Goal: Check status: Check status

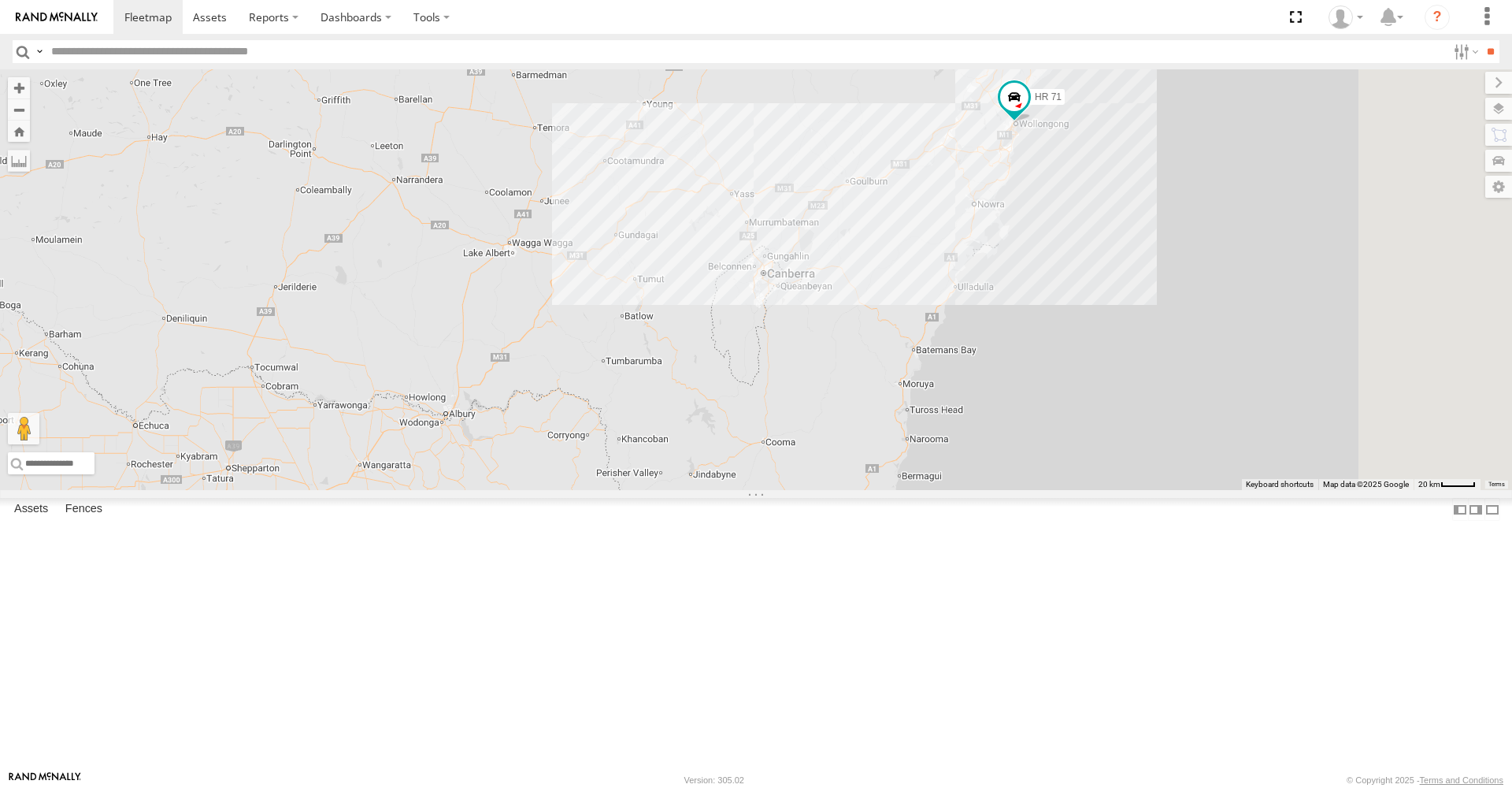
drag, startPoint x: 1102, startPoint y: 352, endPoint x: 783, endPoint y: 348, distance: 319.0
click at [783, 348] on div "HR 70 FMB08S HR 71 7" at bounding box center [756, 279] width 1512 height 421
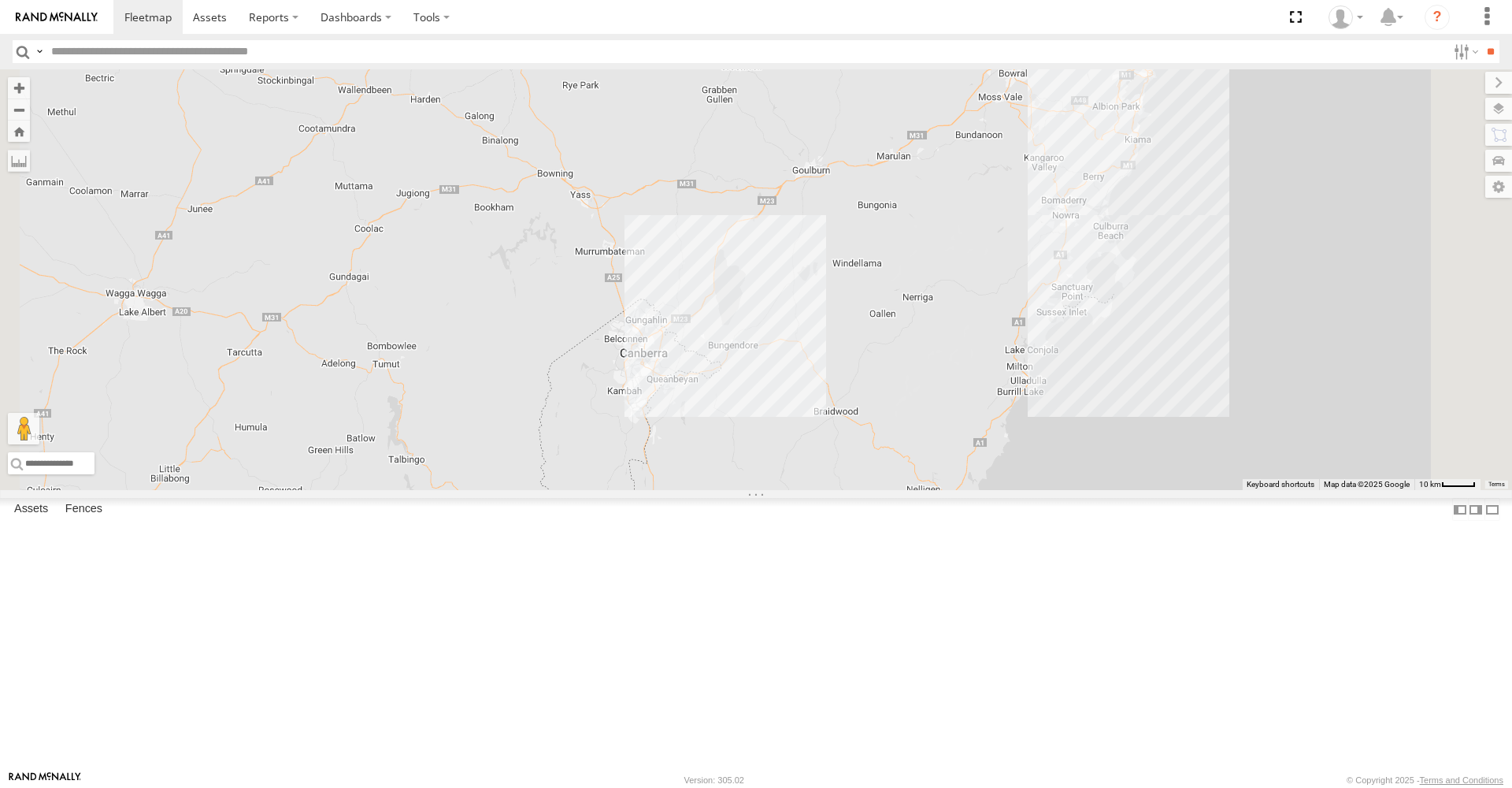
click at [1160, 40] on span at bounding box center [1145, 26] width 28 height 28
click at [1145, 235] on div "HR 70 FMB08S HR 71 HR 71 All Assets Princes Mtwy Gwynneville -34.41134 , 150.88…" at bounding box center [756, 279] width 1512 height 421
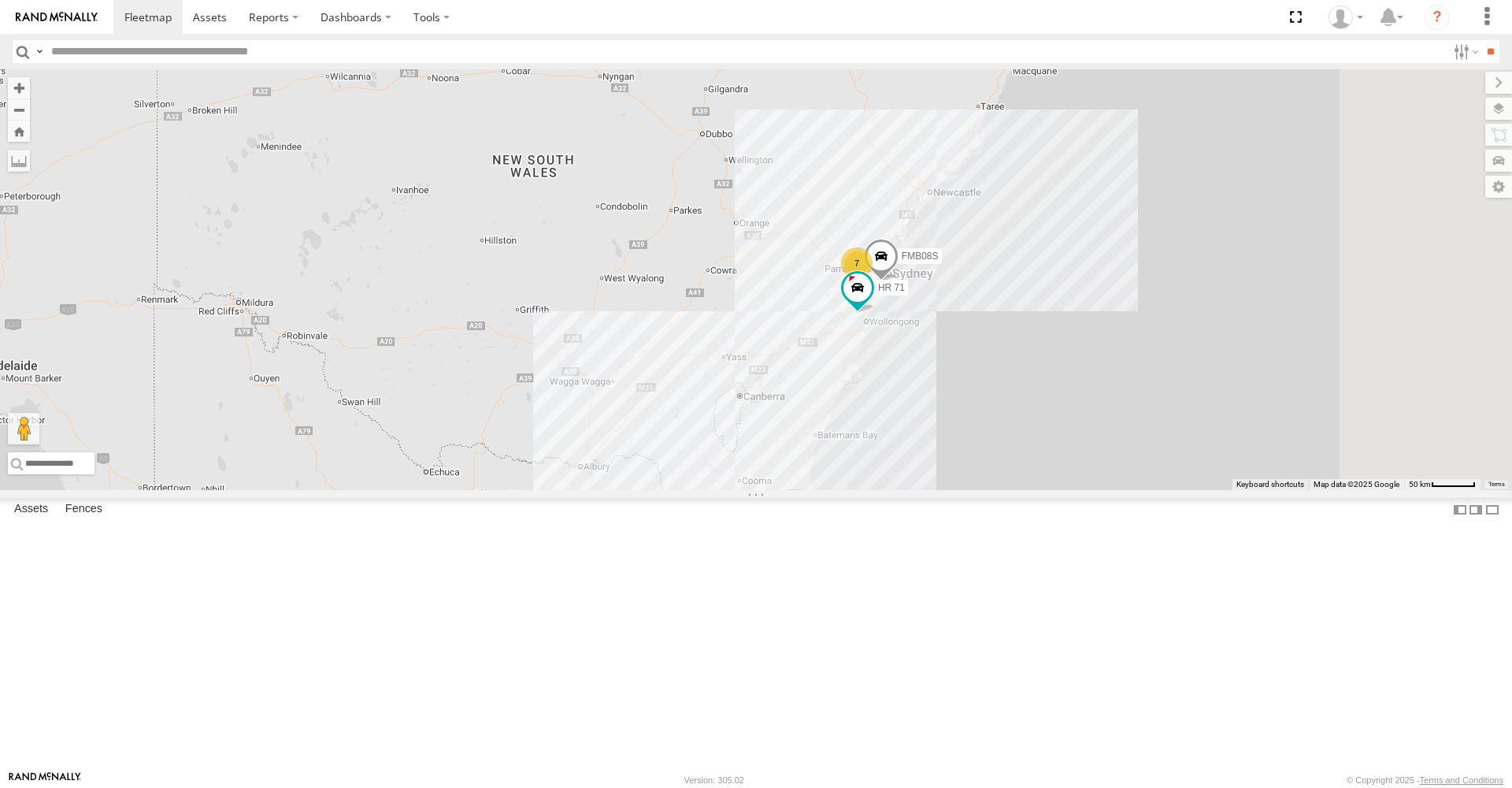
drag, startPoint x: 1037, startPoint y: 313, endPoint x: 936, endPoint y: 477, distance: 192.6
click at [936, 477] on div "HR 70 7 FMB08S HR 71" at bounding box center [756, 279] width 1512 height 421
click at [872, 302] on span at bounding box center [857, 288] width 28 height 28
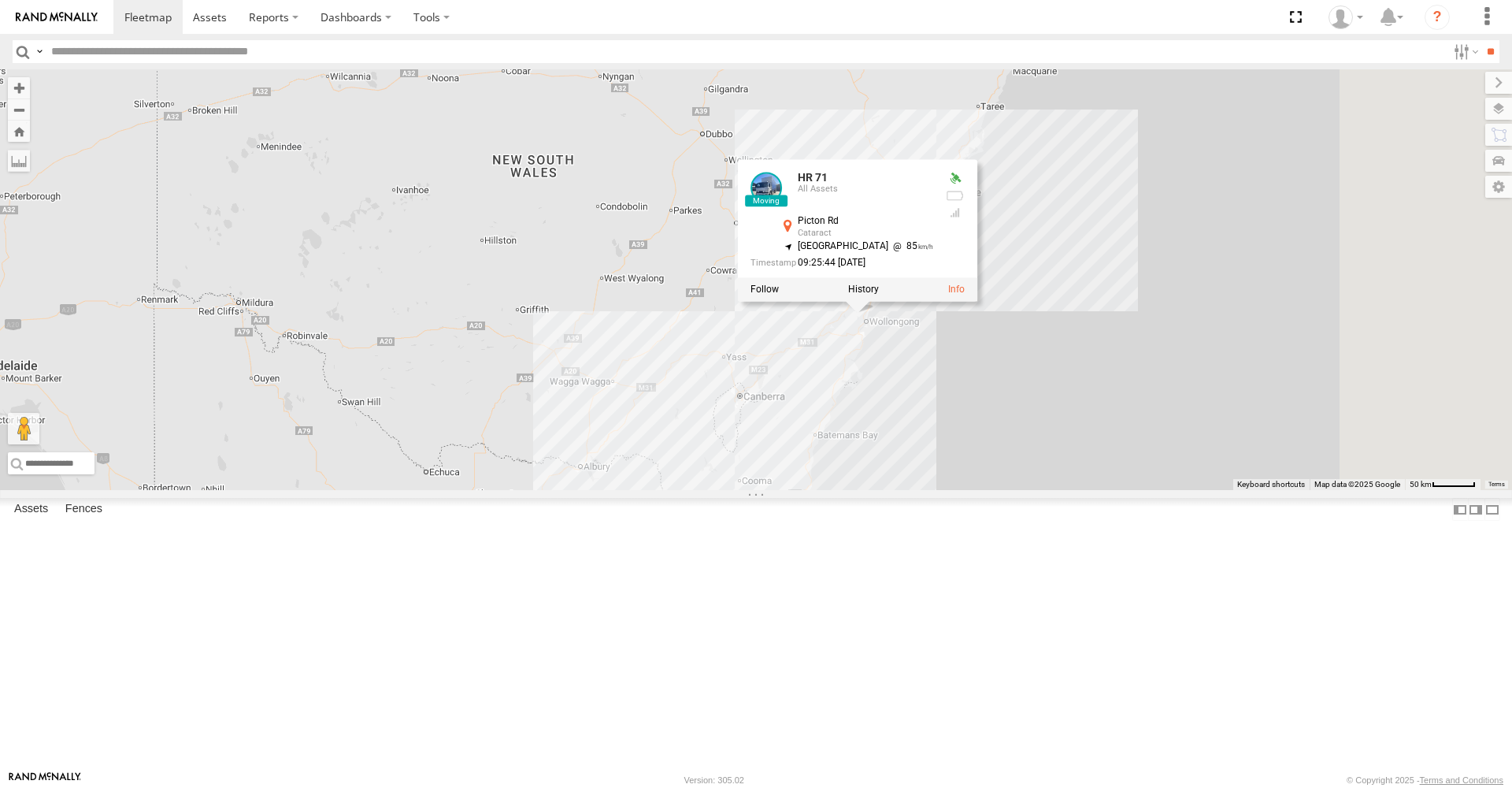
click at [823, 480] on div "HR 70 7 FMB08S HR 71 HR 71 All Assets Picton Rd Cataract -34.32846 , 150.77568 …" at bounding box center [756, 279] width 1512 height 421
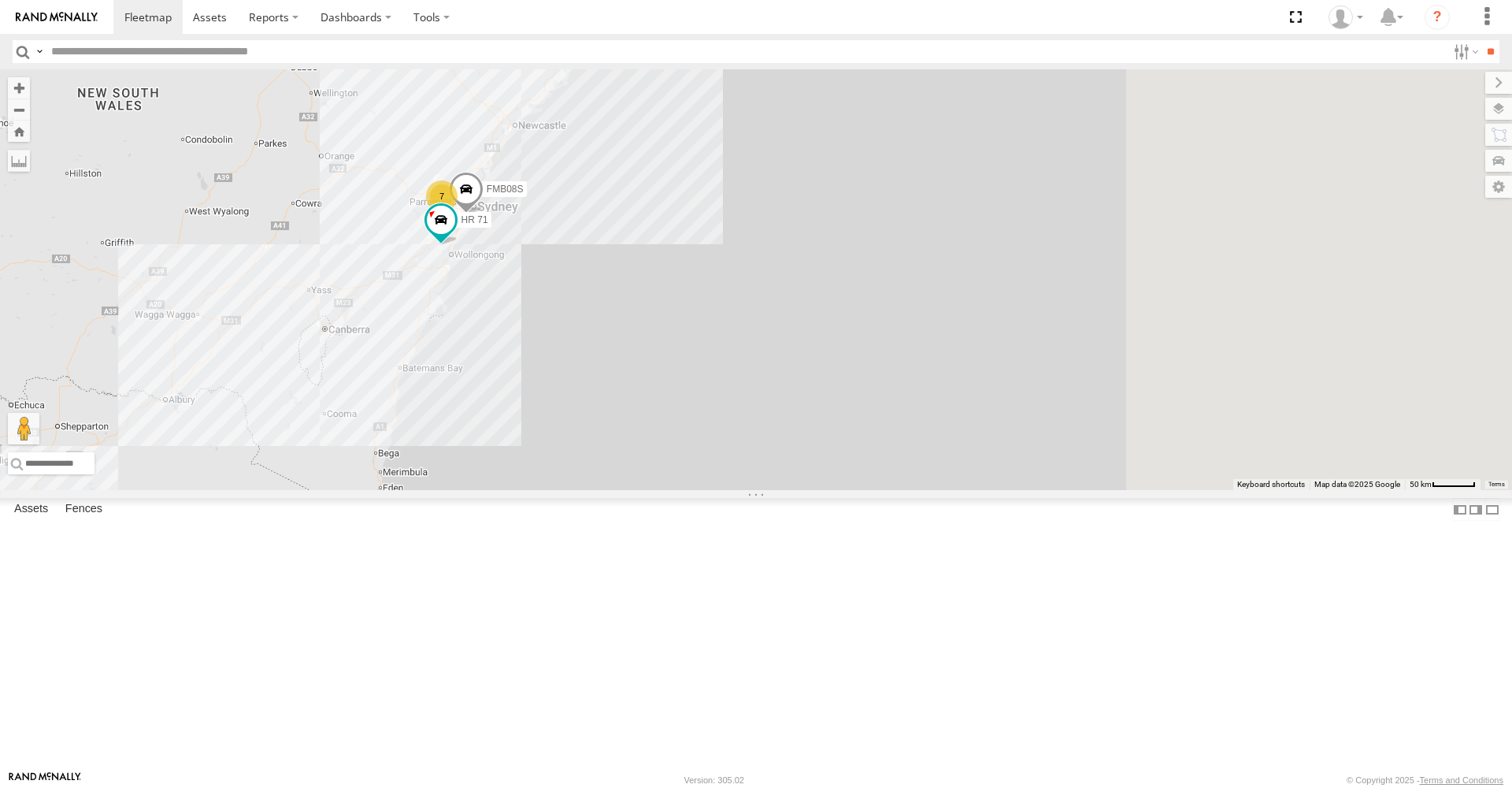
drag, startPoint x: 994, startPoint y: 380, endPoint x: 432, endPoint y: 383, distance: 562.0
click at [432, 383] on div "HR 70 HR 71 7 FMB08S" at bounding box center [756, 279] width 1512 height 421
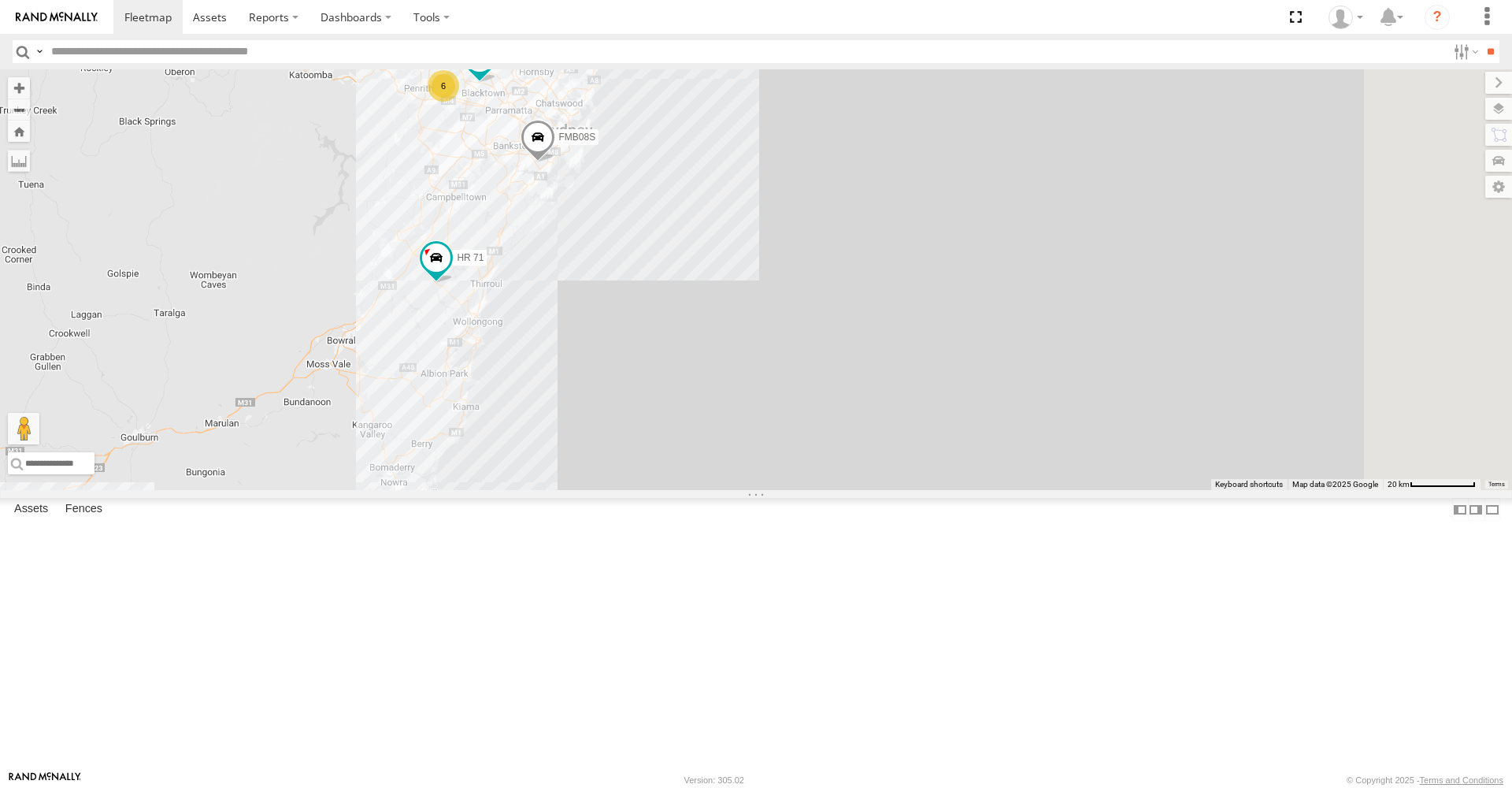
drag, startPoint x: 649, startPoint y: 350, endPoint x: 587, endPoint y: 266, distance: 104.4
click at [587, 266] on div "HR 70 HR 71 FMB08S 6 MR Truck" at bounding box center [756, 279] width 1512 height 421
